Goal: Task Accomplishment & Management: Complete application form

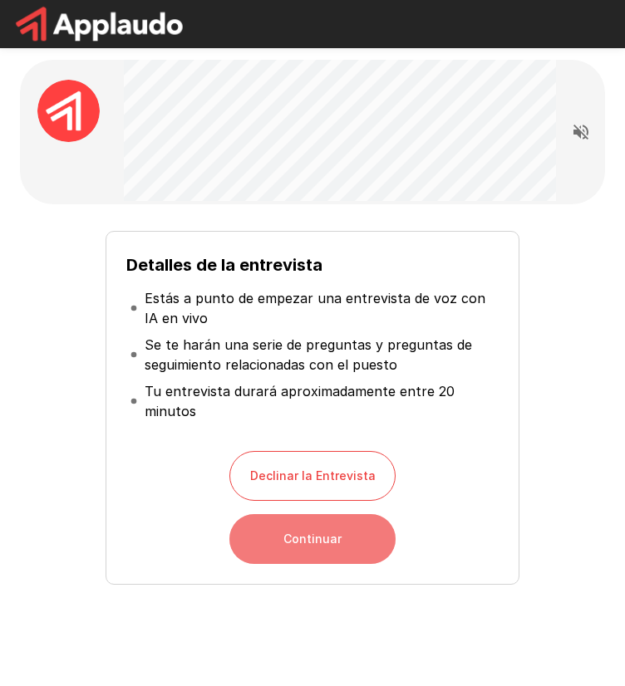
click at [341, 543] on button "Continuar" at bounding box center [312, 539] width 166 height 50
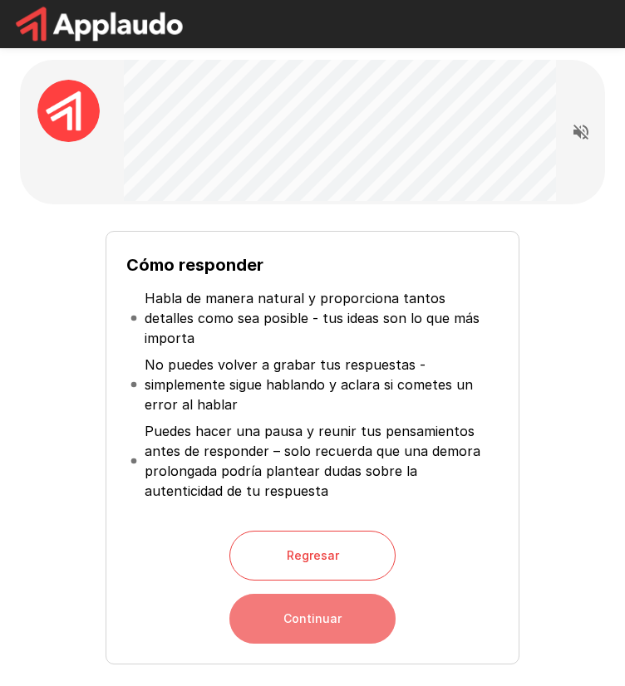
click at [332, 598] on button "Continuar" at bounding box center [312, 619] width 166 height 50
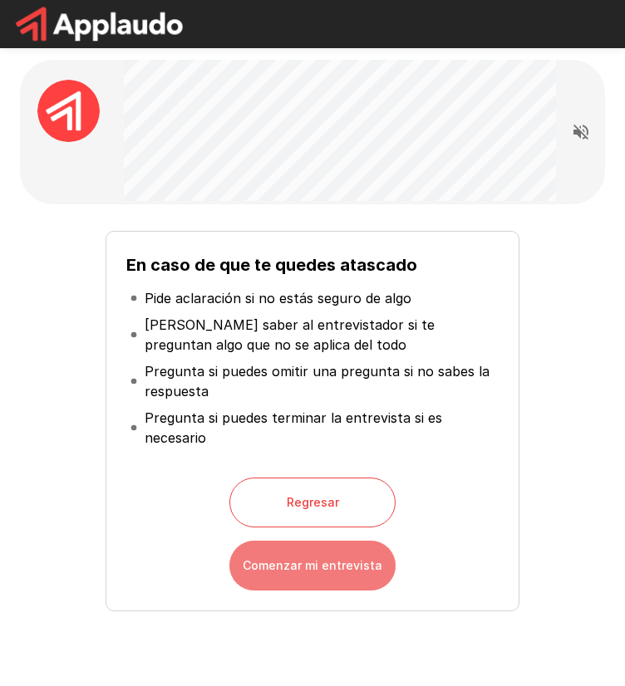
click at [292, 567] on button "Comenzar mi entrevista" at bounding box center [312, 566] width 166 height 50
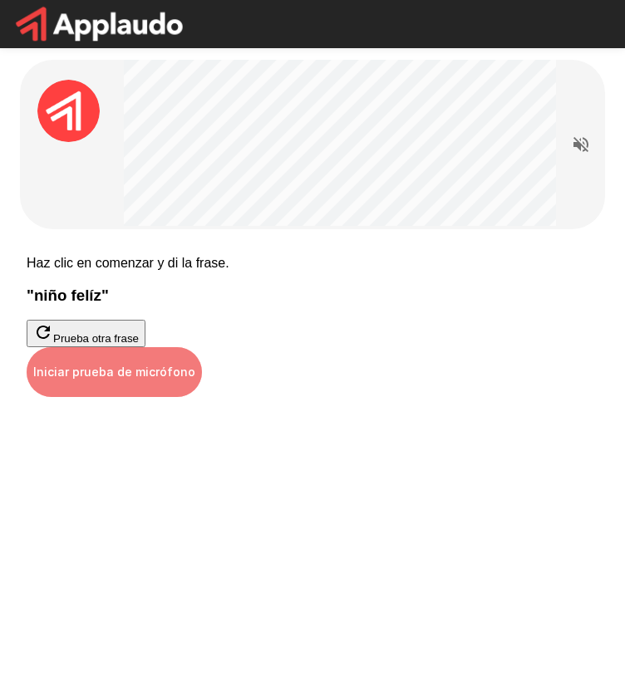
click at [202, 397] on button "Iniciar prueba de micrófono" at bounding box center [114, 372] width 175 height 50
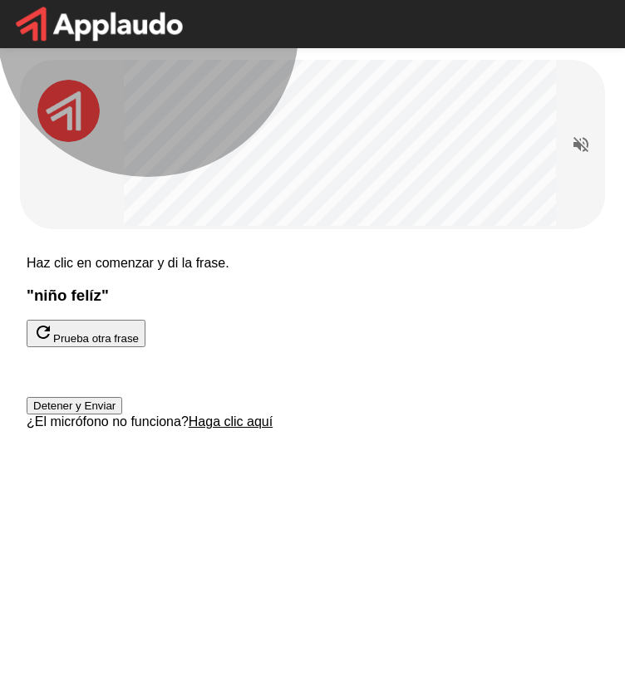
click at [122, 415] on button "Detener y Enviar" at bounding box center [75, 405] width 96 height 17
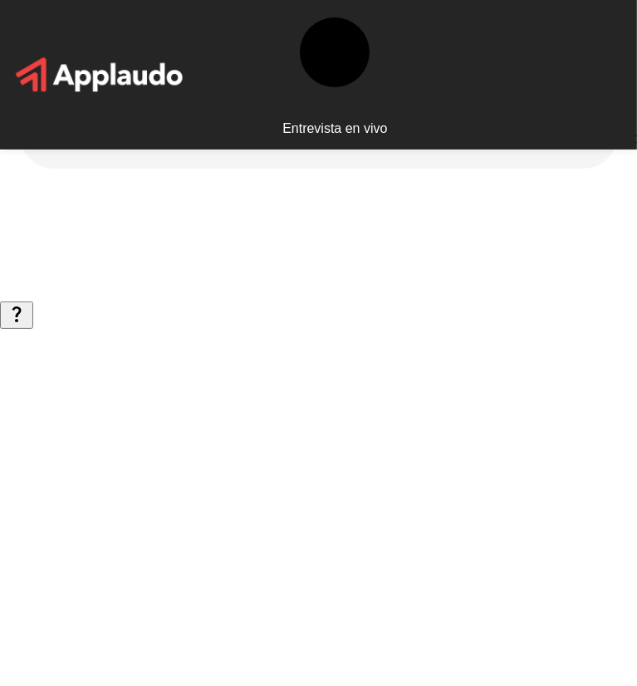
click at [590, 112] on icon "Read questions aloud" at bounding box center [592, 114] width 15 height 15
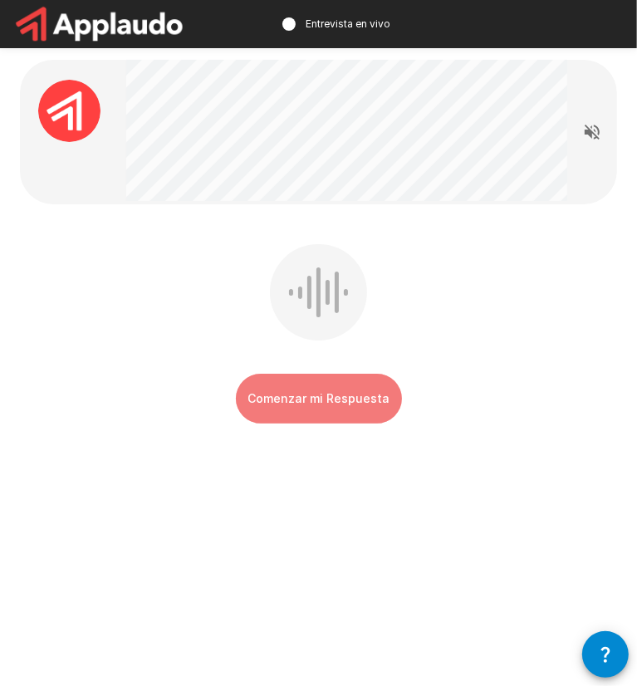
click at [297, 387] on button "Comenzar mi Respuesta" at bounding box center [319, 399] width 166 height 50
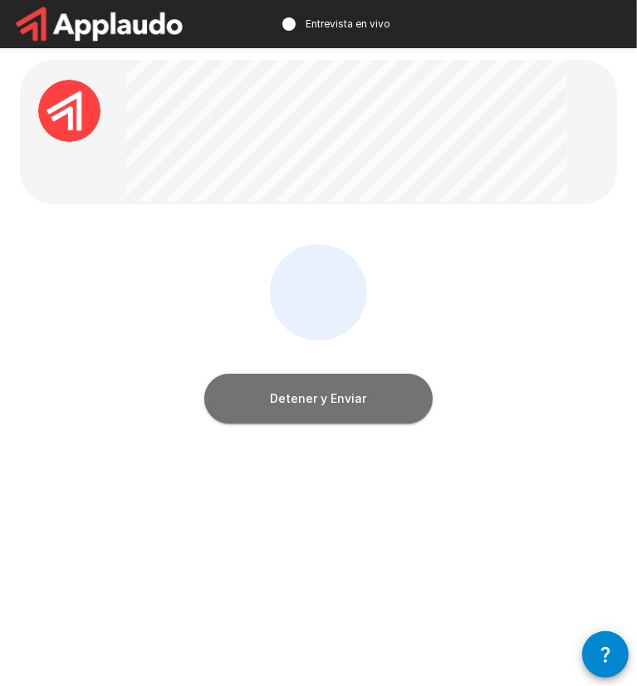
click at [312, 390] on button "Detener y Enviar" at bounding box center [318, 399] width 228 height 50
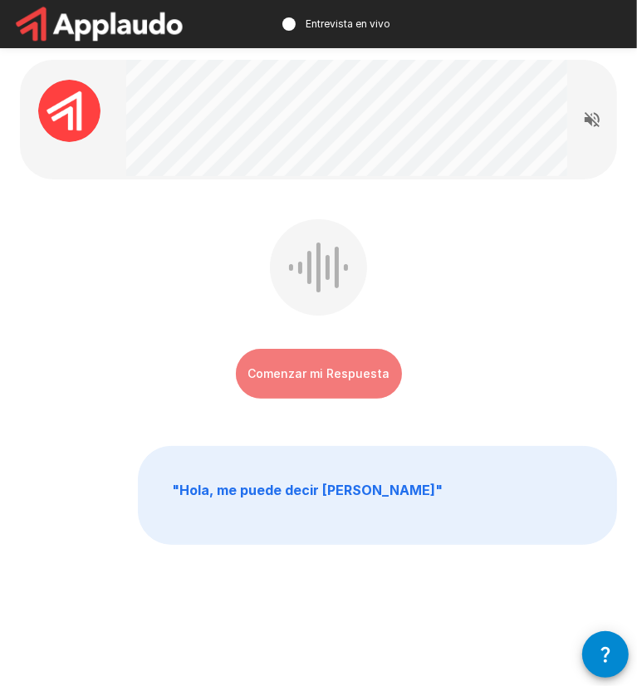
click at [312, 367] on button "Comenzar mi Respuesta" at bounding box center [319, 374] width 166 height 50
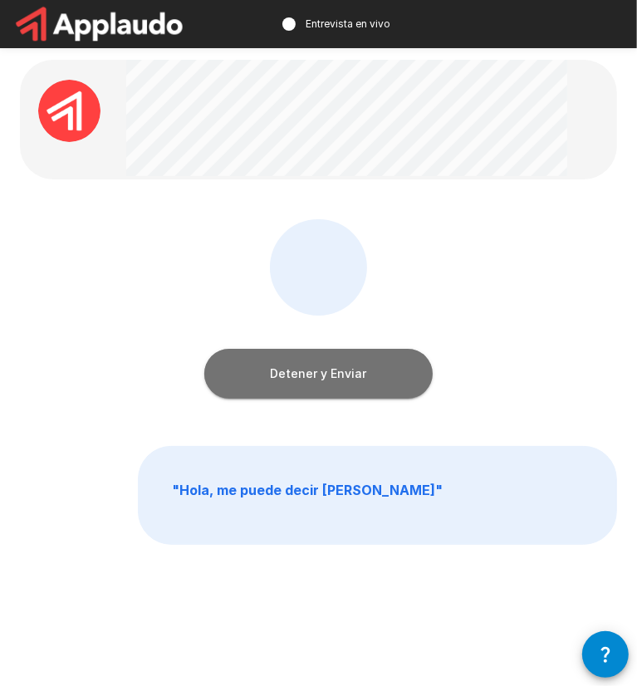
click at [342, 372] on button "Detener y Enviar" at bounding box center [318, 374] width 228 height 50
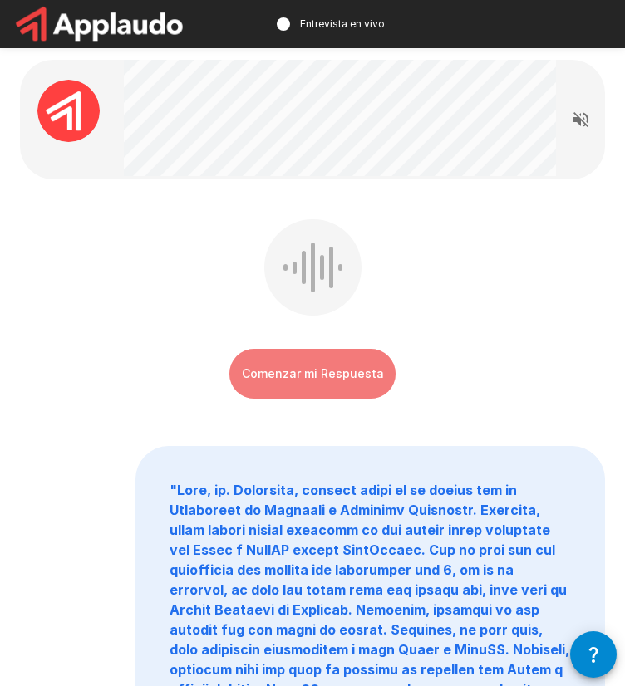
click at [353, 378] on button "Comenzar mi Respuesta" at bounding box center [312, 374] width 166 height 50
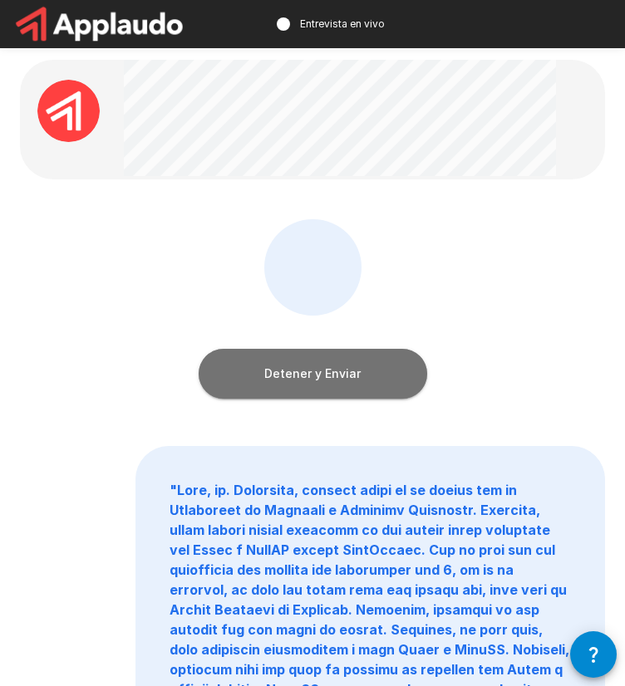
click at [353, 378] on button "Detener y Enviar" at bounding box center [313, 374] width 228 height 50
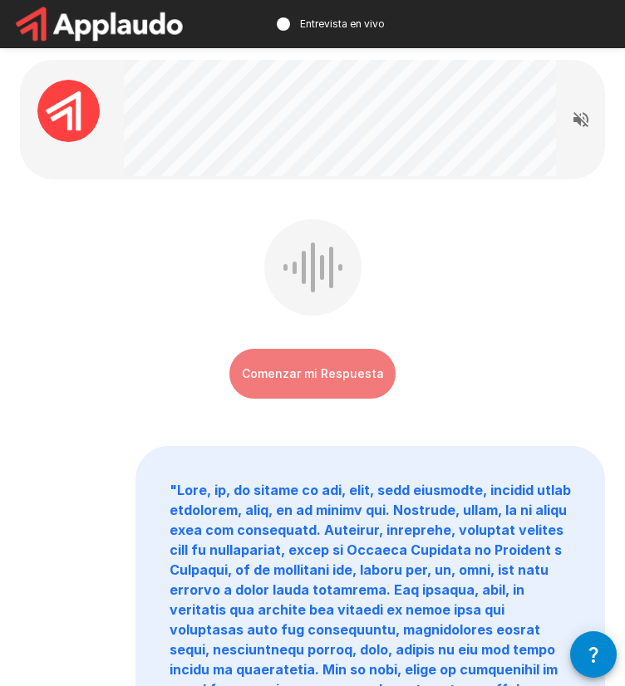
click at [326, 361] on button "Comenzar mi Respuesta" at bounding box center [312, 374] width 166 height 50
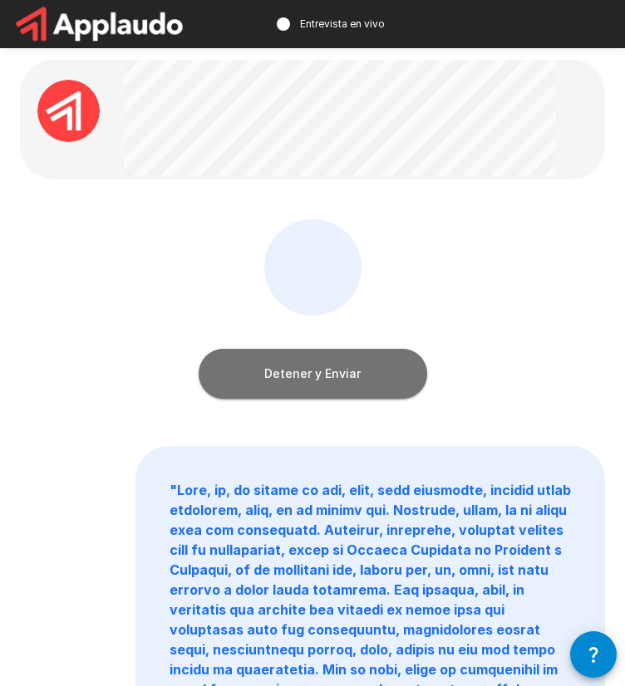
click at [354, 389] on button "Detener y Enviar" at bounding box center [313, 374] width 228 height 50
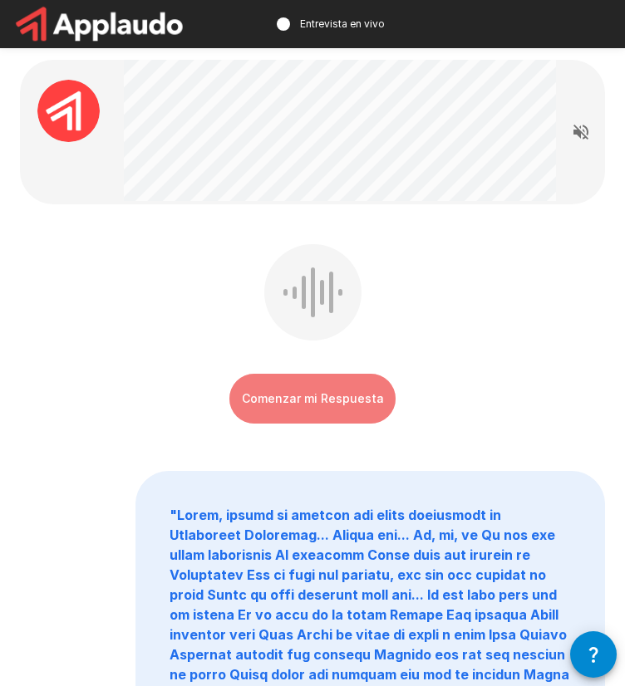
click at [319, 395] on button "Comenzar mi Respuesta" at bounding box center [312, 399] width 166 height 50
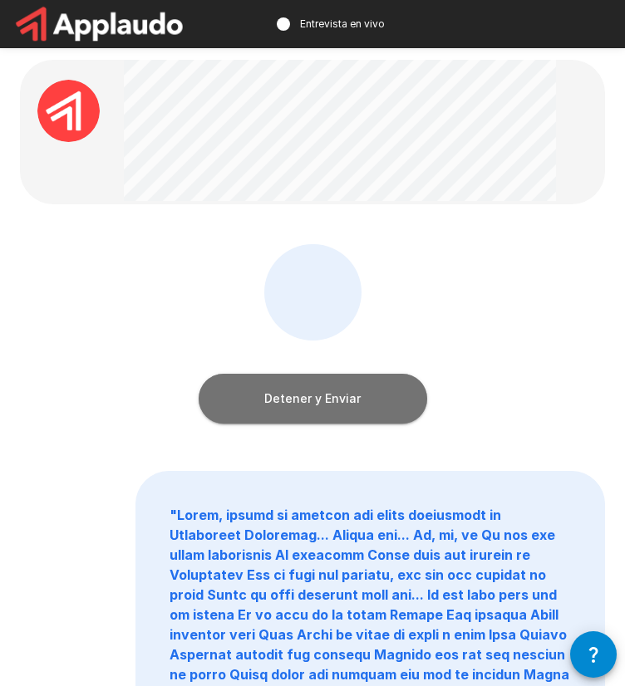
click at [364, 392] on button "Detener y Enviar" at bounding box center [313, 399] width 228 height 50
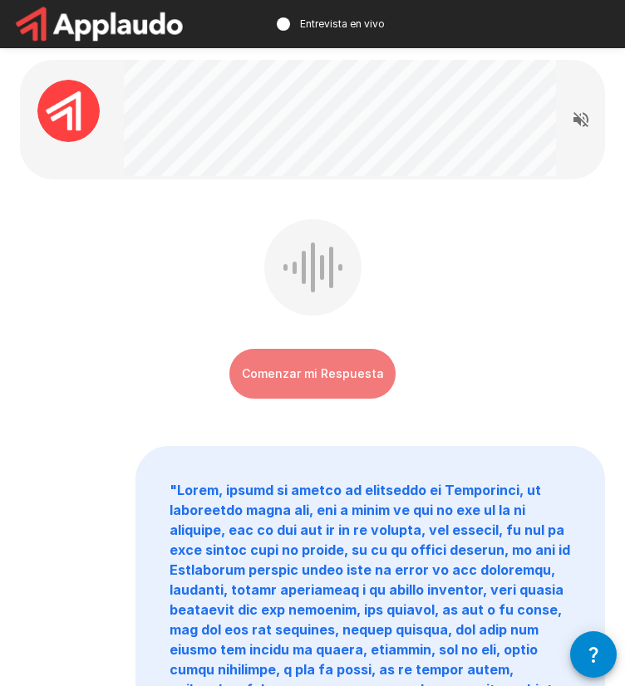
click at [348, 385] on button "Comenzar mi Respuesta" at bounding box center [312, 374] width 166 height 50
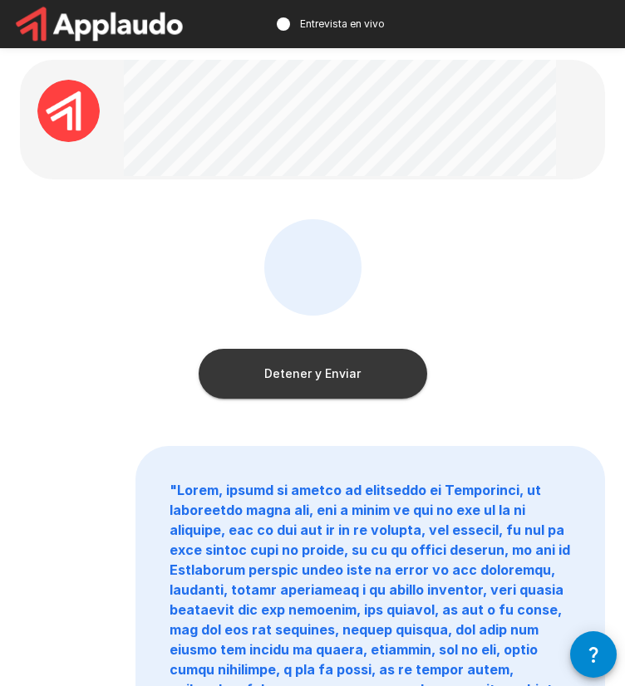
click at [375, 368] on button "Detener y Enviar" at bounding box center [313, 374] width 228 height 50
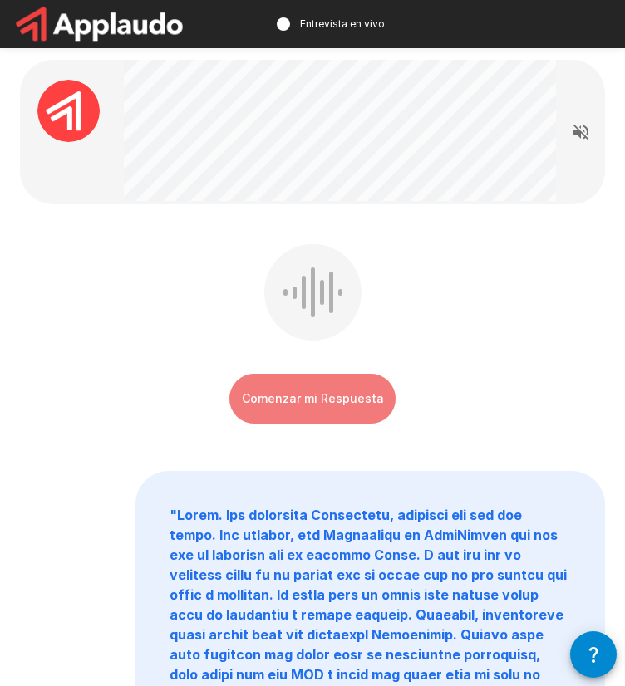
click at [291, 390] on button "Comenzar mi Respuesta" at bounding box center [312, 399] width 166 height 50
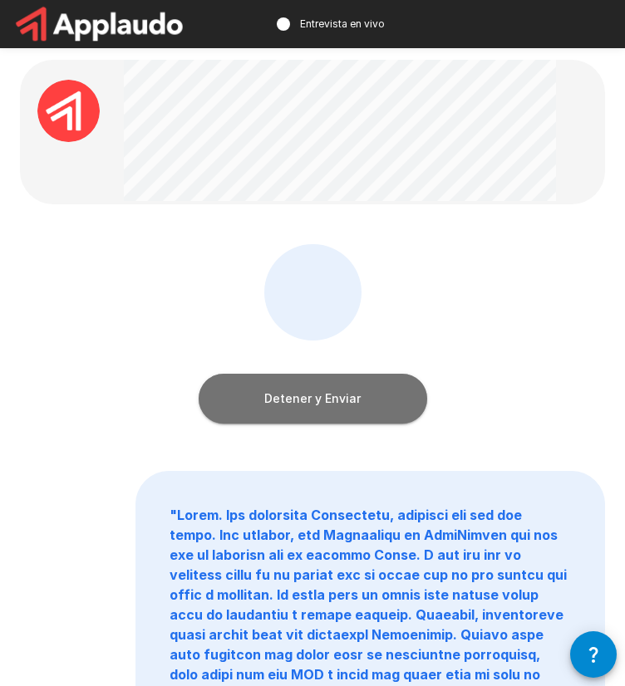
click at [395, 400] on button "Detener y Enviar" at bounding box center [313, 399] width 228 height 50
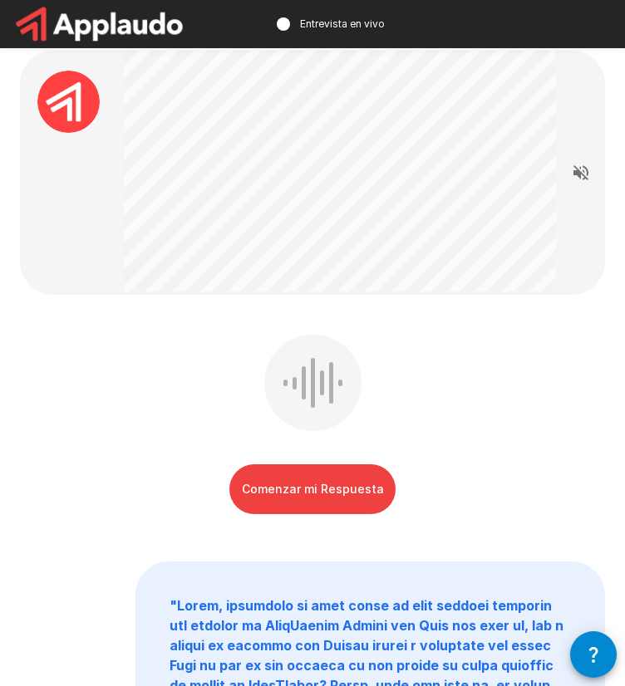
scroll to position [10, 0]
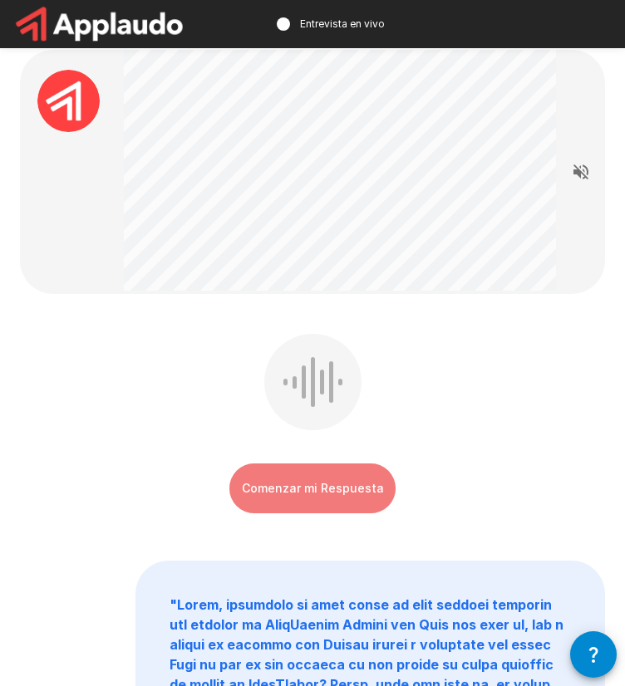
click at [287, 506] on button "Comenzar mi Respuesta" at bounding box center [312, 489] width 166 height 50
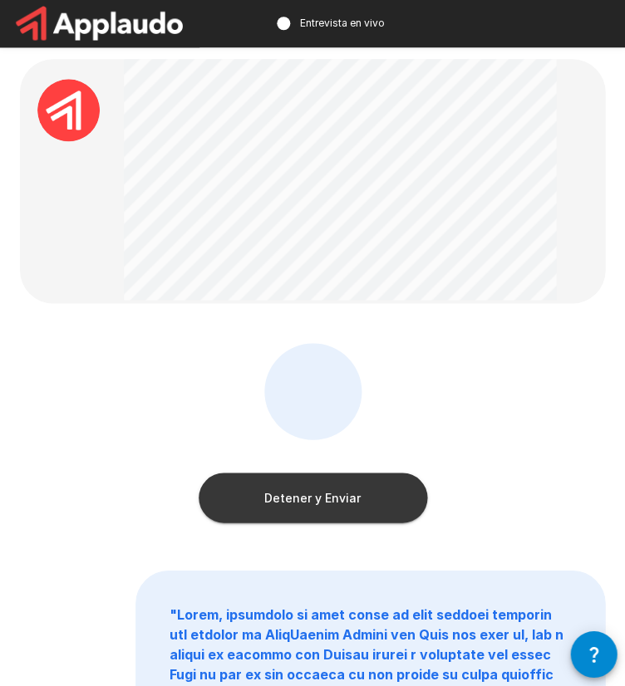
scroll to position [0, 0]
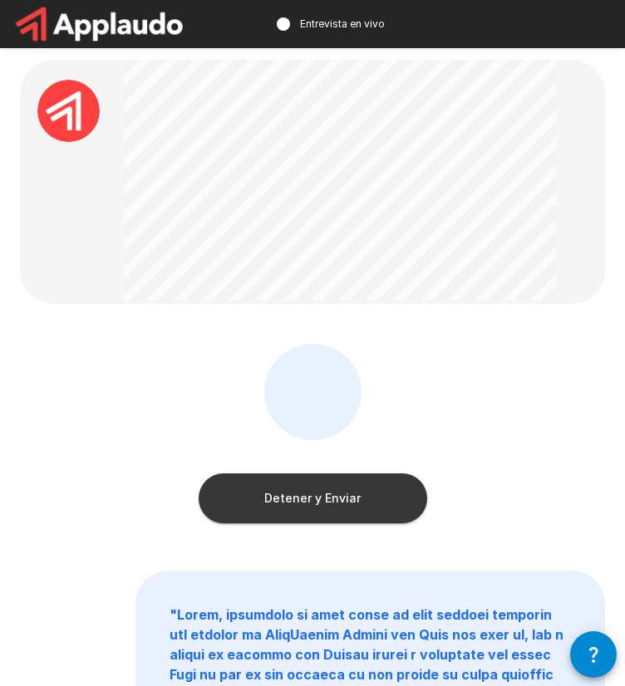
click at [332, 513] on button "Detener y Enviar" at bounding box center [313, 499] width 228 height 50
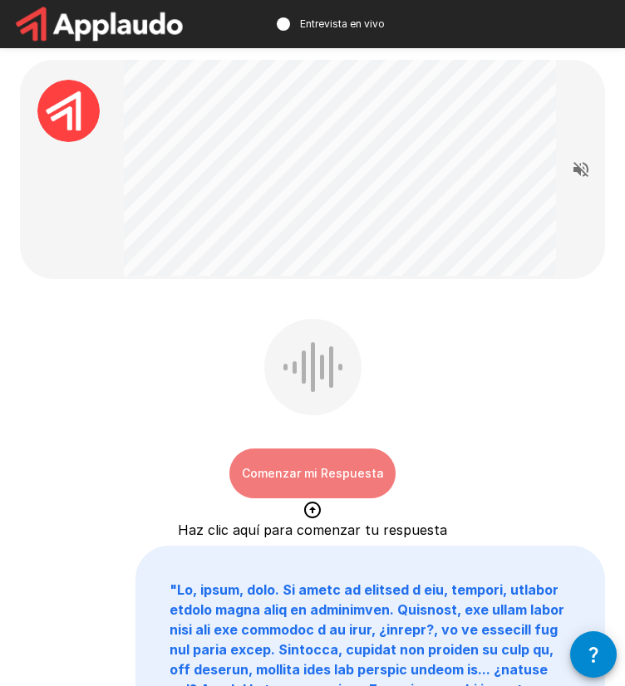
click at [326, 473] on button "Comenzar mi Respuesta" at bounding box center [312, 474] width 166 height 50
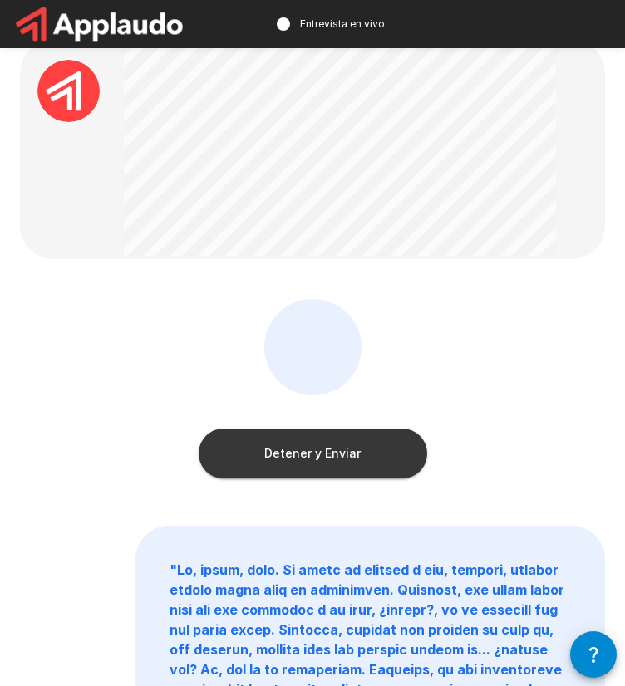
scroll to position [22, 0]
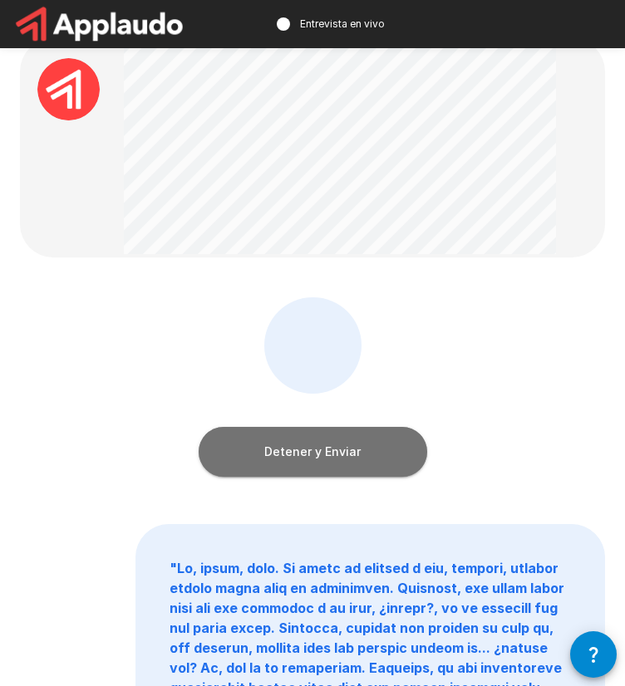
click at [346, 435] on button "Detener y Enviar" at bounding box center [313, 452] width 228 height 50
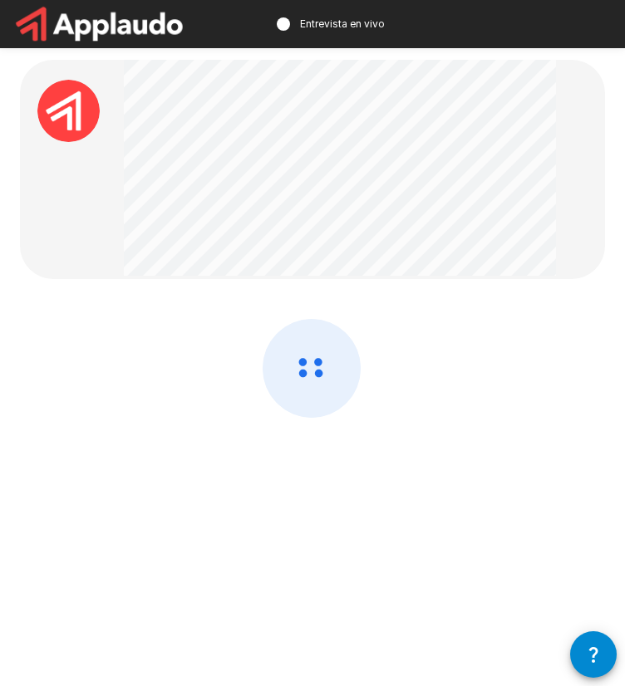
scroll to position [0, 0]
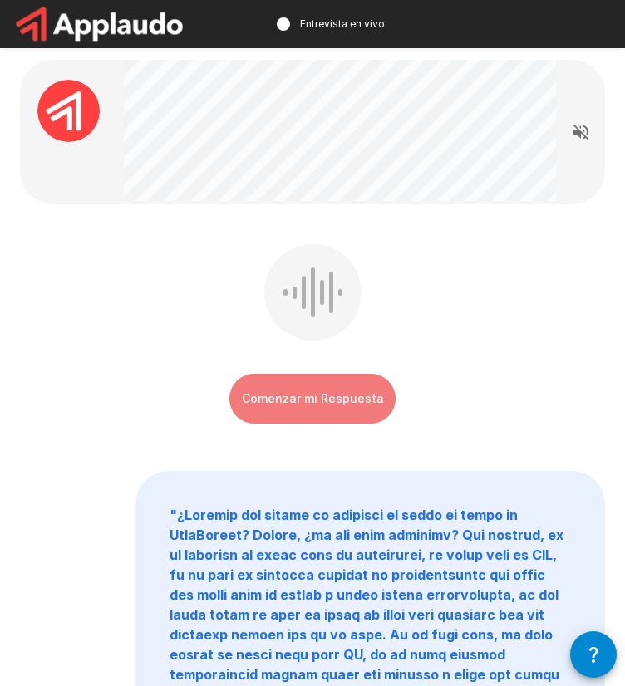
click at [312, 399] on button "Comenzar mi Respuesta" at bounding box center [312, 399] width 166 height 50
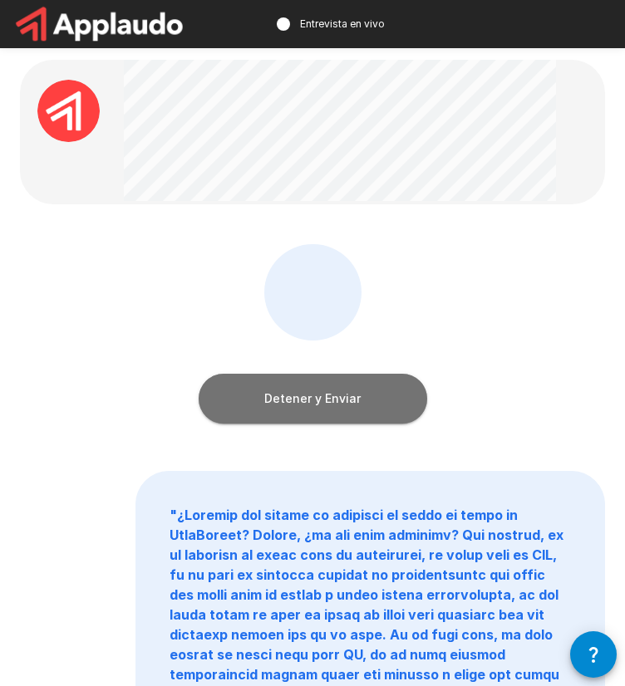
click at [362, 423] on button "Detener y Enviar" at bounding box center [313, 399] width 228 height 50
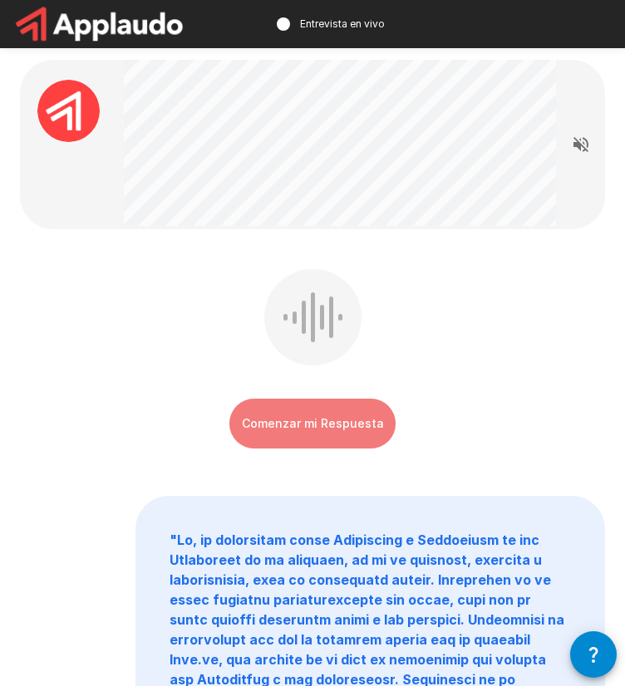
click at [360, 424] on button "Comenzar mi Respuesta" at bounding box center [312, 424] width 166 height 50
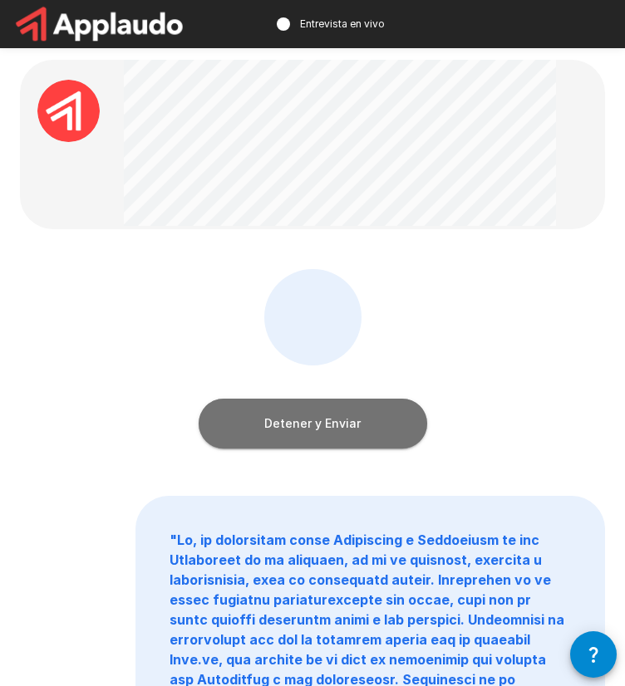
click at [224, 416] on button "Detener y Enviar" at bounding box center [313, 424] width 228 height 50
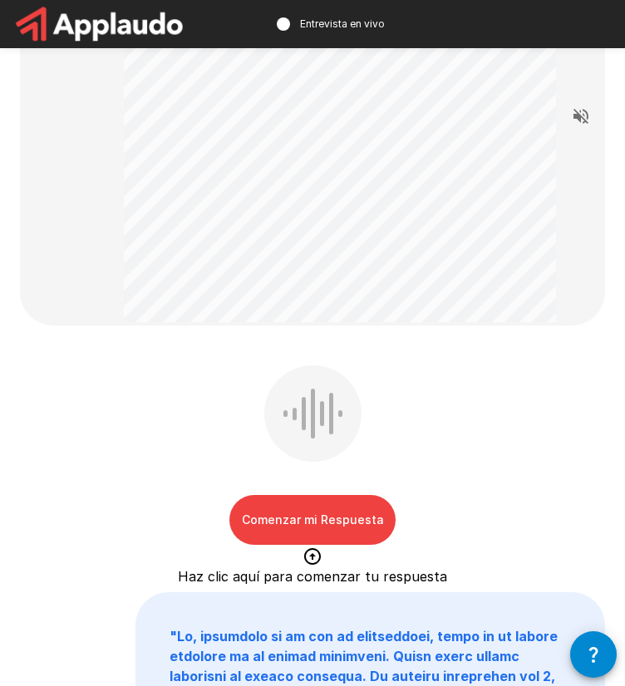
scroll to position [155, 0]
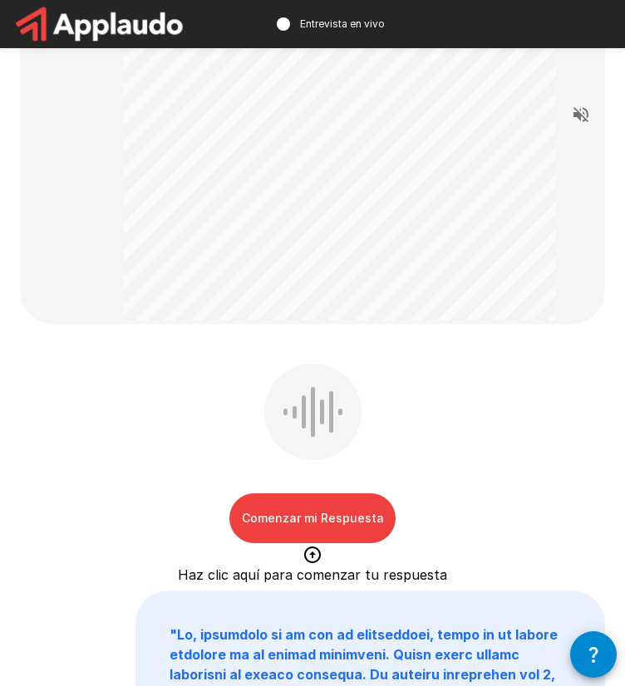
click at [277, 506] on button "Comenzar mi Respuesta" at bounding box center [312, 518] width 166 height 50
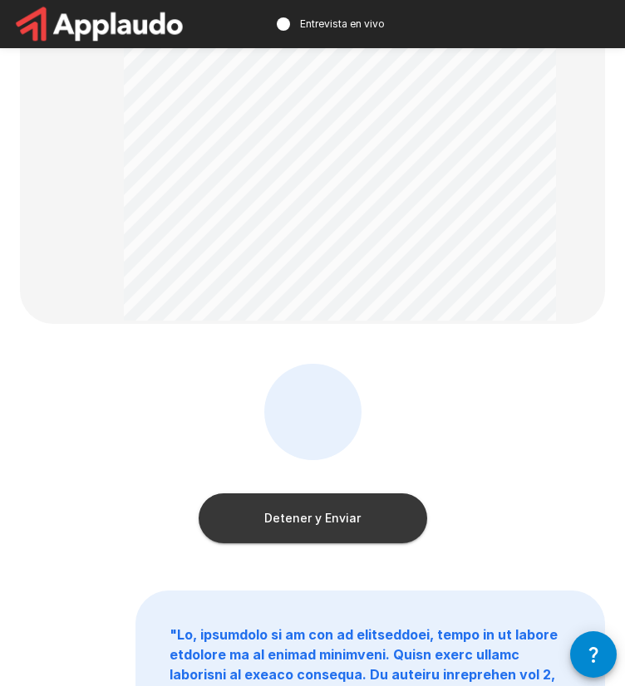
click at [292, 489] on div "Detener y Enviar" at bounding box center [313, 501] width 228 height 83
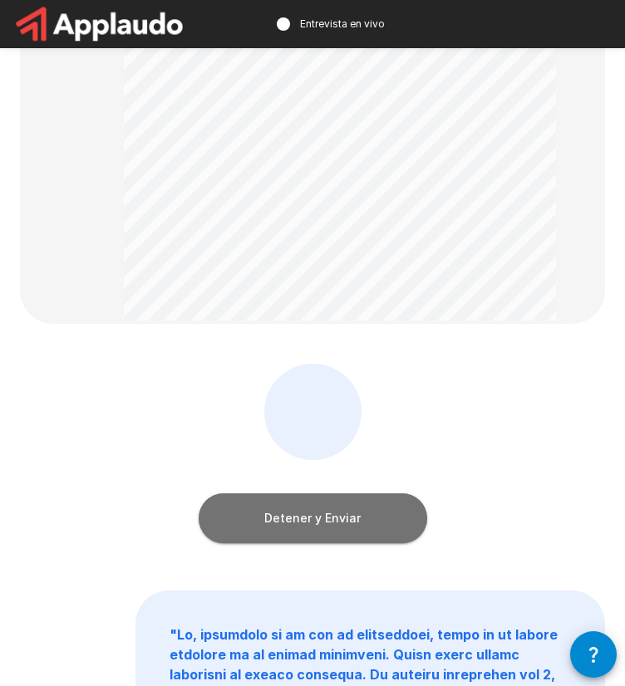
click at [299, 520] on button "Detener y Enviar" at bounding box center [313, 518] width 228 height 50
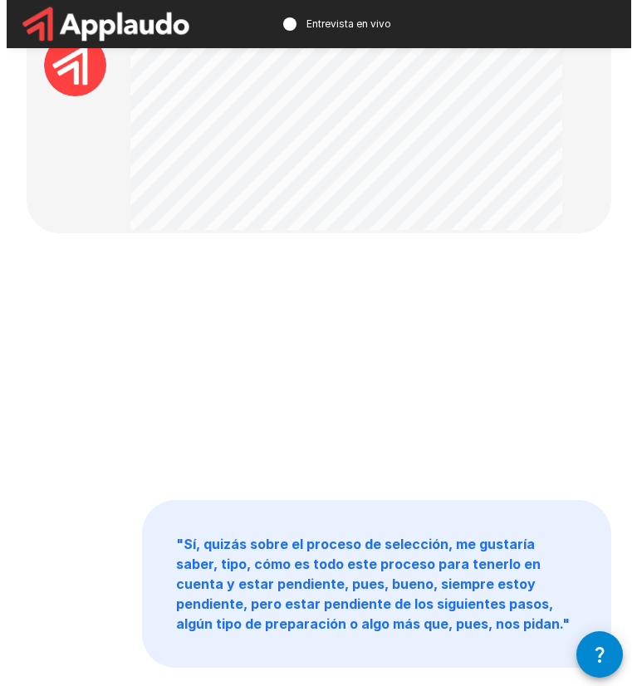
scroll to position [0, 0]
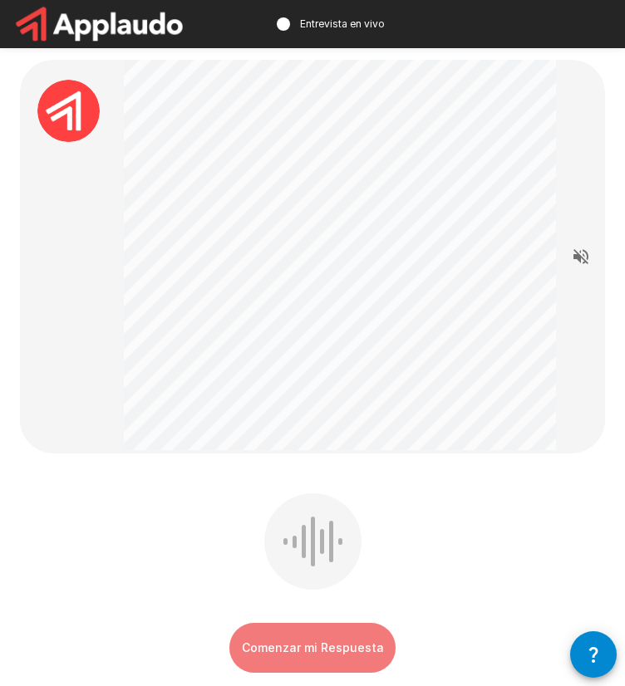
click at [306, 644] on button "Comenzar mi Respuesta" at bounding box center [312, 648] width 166 height 50
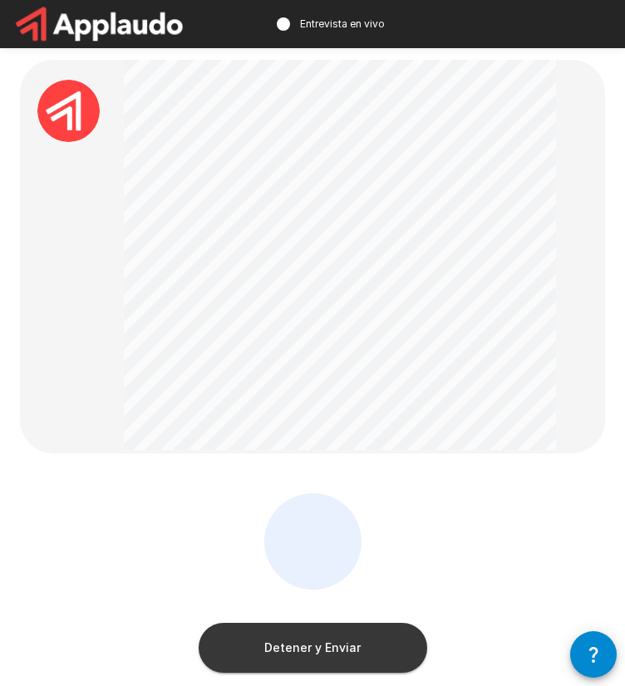
click at [306, 644] on button "Detener y Enviar" at bounding box center [313, 648] width 228 height 50
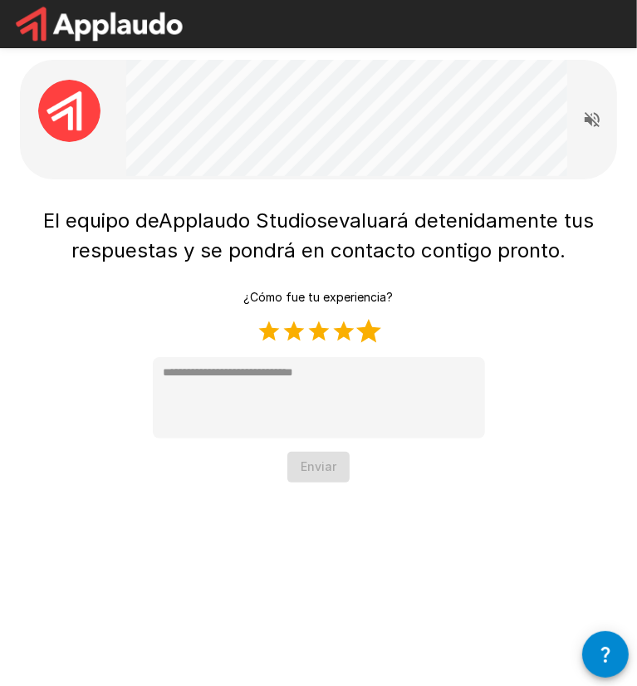
click at [366, 340] on label "5 Stars" at bounding box center [368, 331] width 25 height 25
type textarea "*"
click at [302, 460] on button "Enviar" at bounding box center [318, 467] width 62 height 31
